Goal: Task Accomplishment & Management: Manage account settings

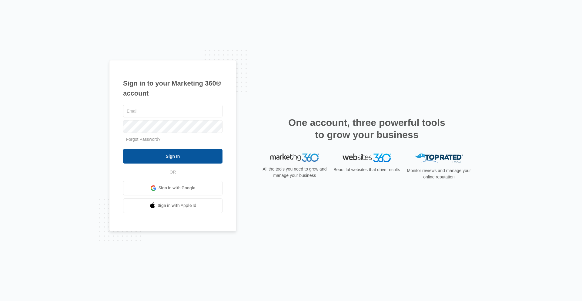
type input "[EMAIL_ADDRESS][PERSON_NAME][DOMAIN_NAME]"
click at [201, 158] on input "Sign In" at bounding box center [172, 156] width 99 height 15
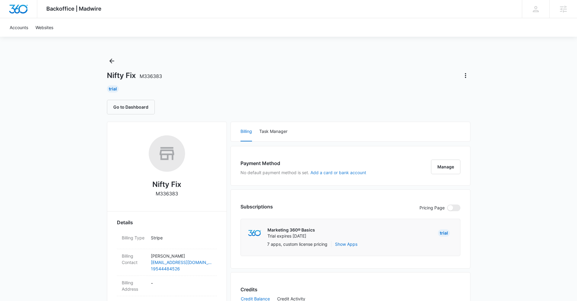
click at [360, 172] on button "Add a card or bank account" at bounding box center [339, 172] width 56 height 4
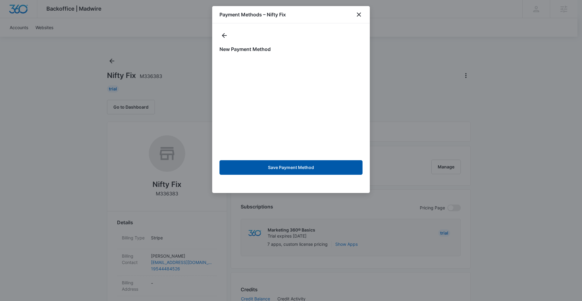
click at [265, 168] on button "Save Payment Method" at bounding box center [290, 167] width 143 height 15
